Goal: Information Seeking & Learning: Learn about a topic

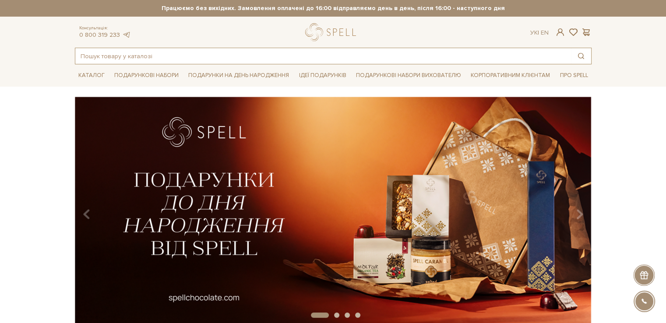
click at [137, 54] on input "text" at bounding box center [322, 56] width 495 height 16
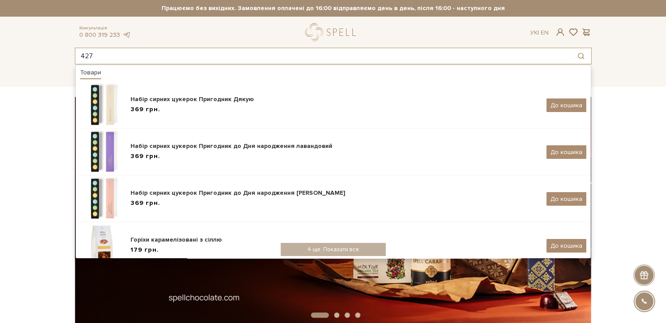
type input "427"
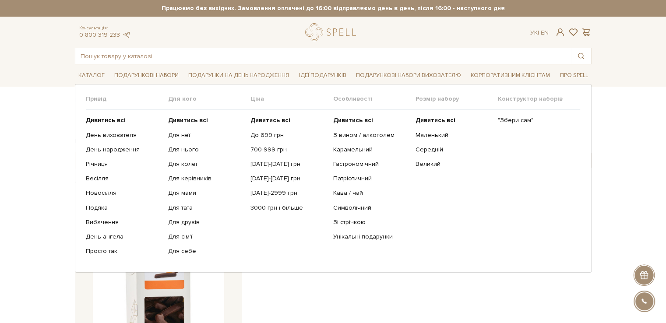
scroll to position [131, 0]
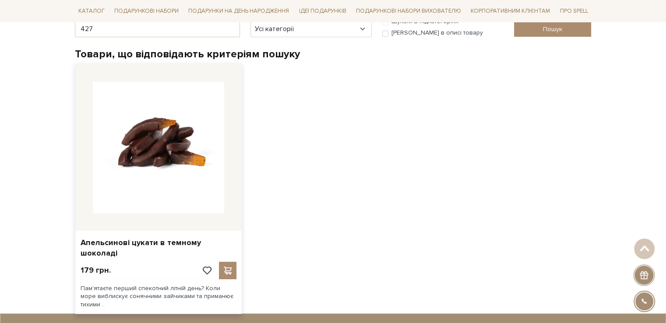
click at [179, 171] on img at bounding box center [158, 147] width 131 height 131
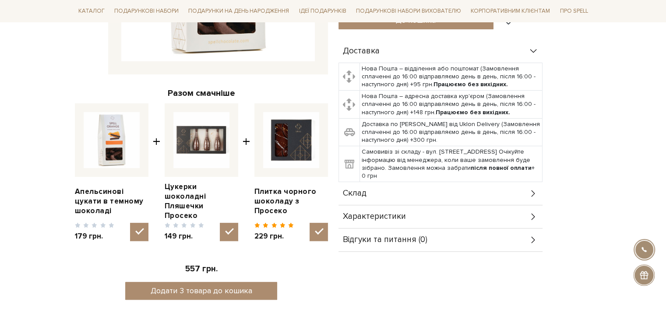
scroll to position [263, 0]
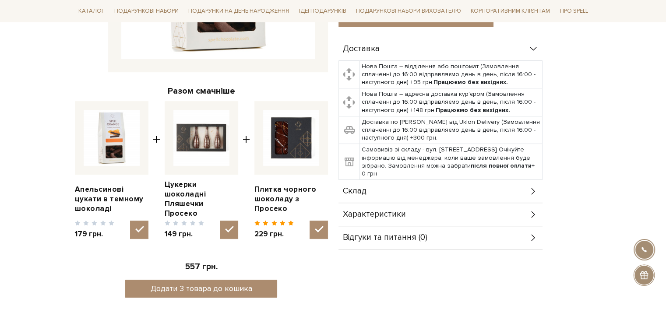
click at [382, 214] on span "Характеристики" at bounding box center [374, 215] width 63 height 8
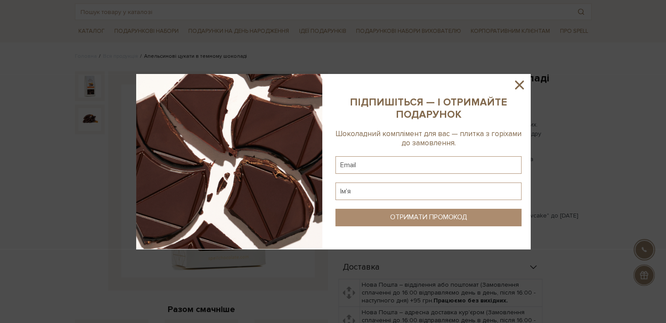
scroll to position [44, 0]
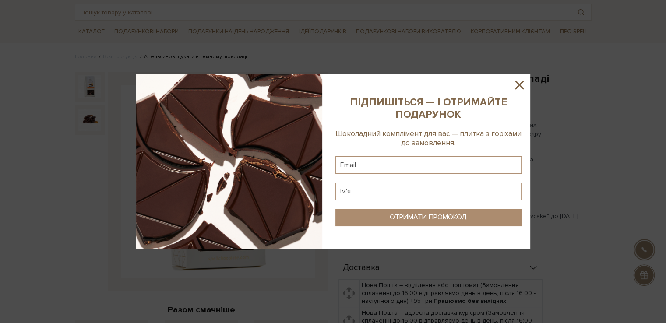
click at [520, 84] on icon at bounding box center [519, 84] width 15 height 15
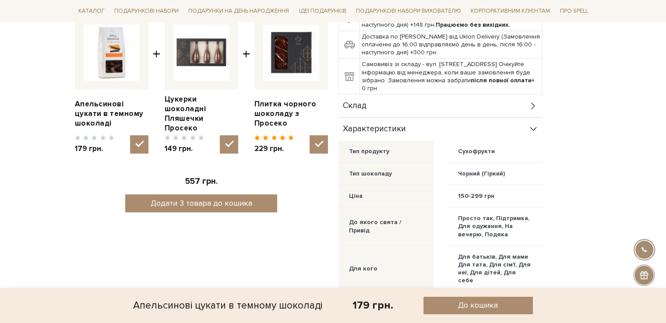
scroll to position [350, 0]
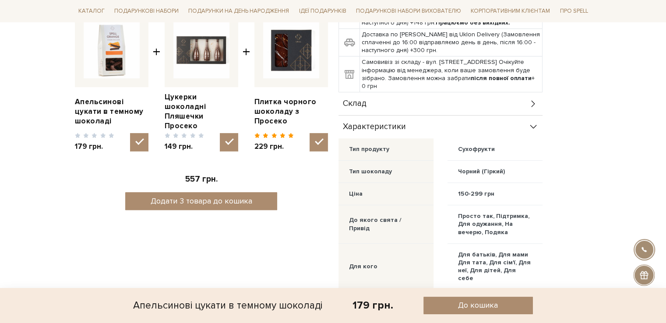
click at [368, 99] on div "Склад" at bounding box center [440, 103] width 204 height 23
